Goal: Find specific page/section: Find specific page/section

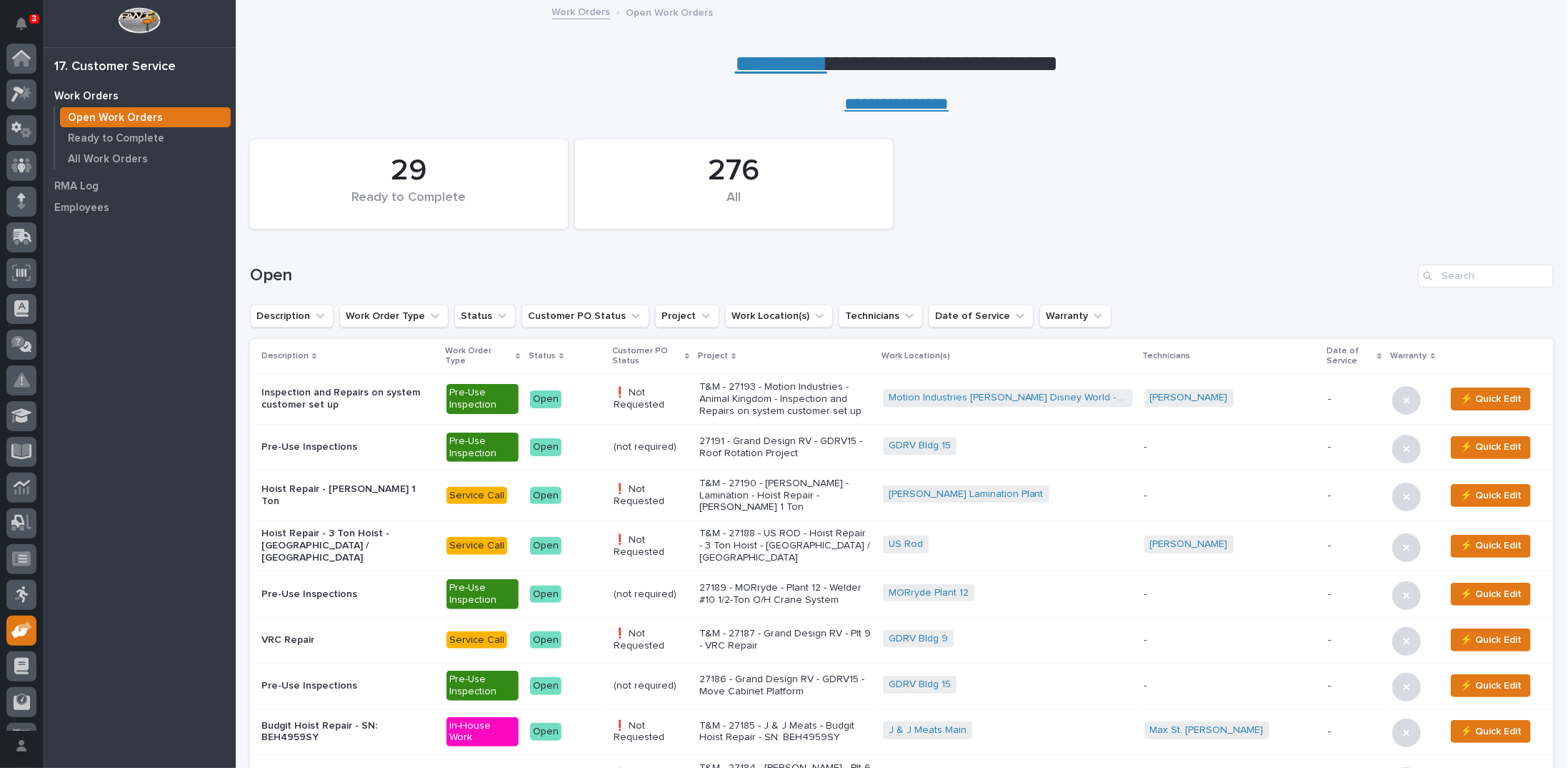
scroll to position [63, 0]
click at [747, 62] on link "**********" at bounding box center [781, 63] width 92 height 23
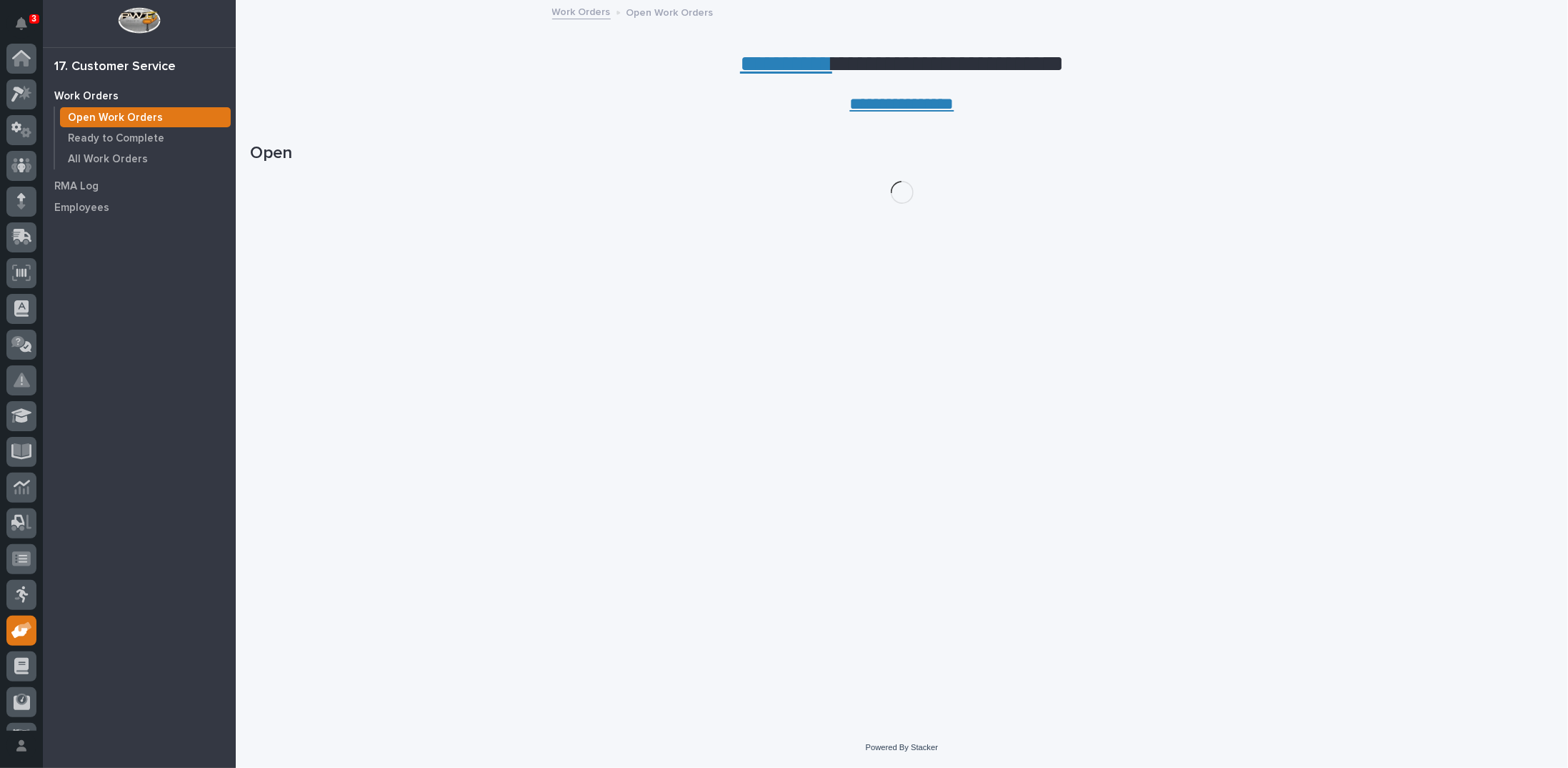
scroll to position [63, 0]
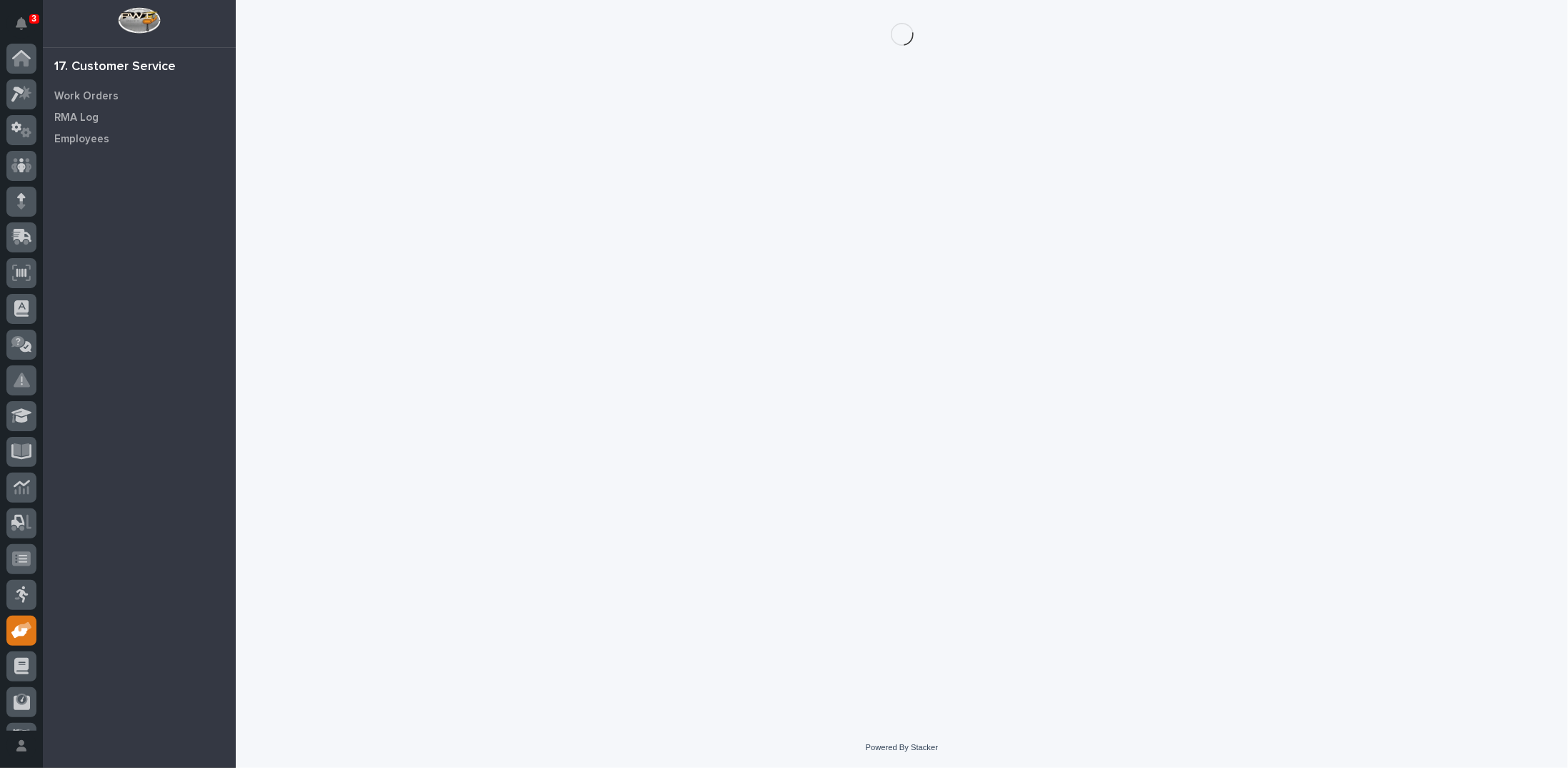
scroll to position [63, 0]
